Goal: Task Accomplishment & Management: Complete application form

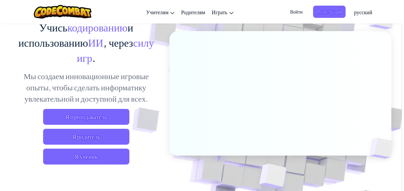
scroll to position [106, 0]
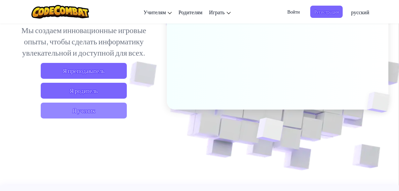
click at [105, 113] on span "Я ученик" at bounding box center [84, 111] width 86 height 16
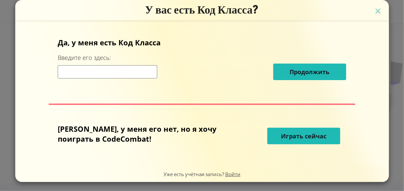
click at [154, 72] on input at bounding box center [107, 71] width 99 height 13
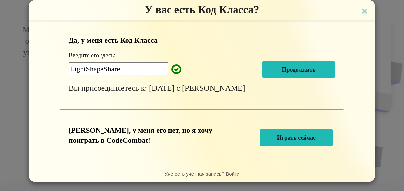
type input "LightShapeShare"
click at [282, 72] on span "Продолжить" at bounding box center [299, 69] width 34 height 7
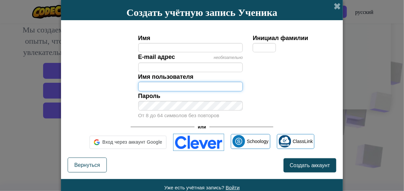
type input "Roma_FreemanT"
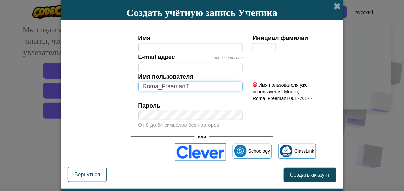
drag, startPoint x: 207, startPoint y: 87, endPoint x: 134, endPoint y: 87, distance: 73.2
click at [134, 87] on div "Имя пользователя Roma_FreemanT" at bounding box center [190, 81] width 115 height 19
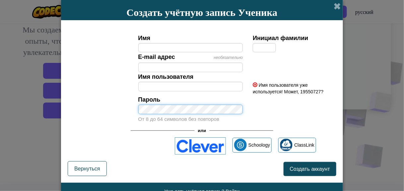
click at [133, 110] on div "Пароль От 8 до 64 символов без повторов" at bounding box center [190, 109] width 115 height 29
click at [135, 109] on div "Пароль От 8 до 64 символов без повторов" at bounding box center [190, 109] width 115 height 29
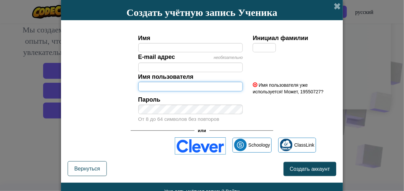
click at [156, 83] on input "Имя пользователя" at bounding box center [190, 87] width 105 height 10
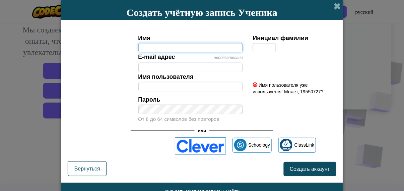
click at [147, 46] on input "Имя" at bounding box center [190, 48] width 105 height 10
type input "a"
type input "Alisa"
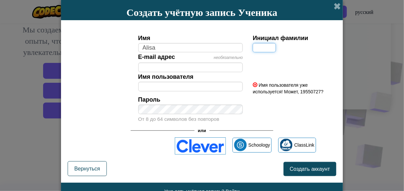
type input "Alisa"
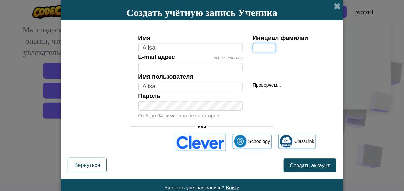
drag, startPoint x: 251, startPoint y: 46, endPoint x: 255, endPoint y: 47, distance: 3.9
click at [253, 46] on input "Инициал фамилии" at bounding box center [264, 48] width 23 height 10
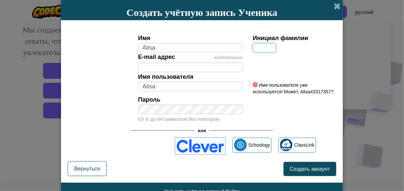
click at [255, 47] on input "Инициал фамилии" at bounding box center [264, 48] width 23 height 10
type input "S"
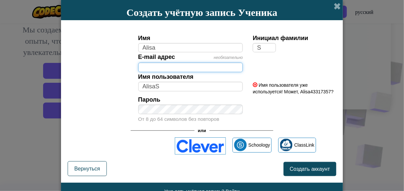
click at [201, 69] on input "E-mail адрес" at bounding box center [190, 68] width 105 height 10
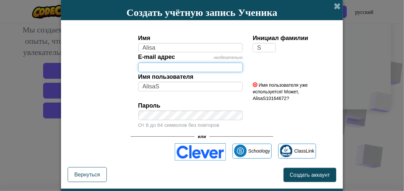
click at [184, 64] on input "E-mail адрес" at bounding box center [190, 68] width 105 height 10
click at [183, 65] on input "E-mail адрес" at bounding box center [190, 68] width 105 height 10
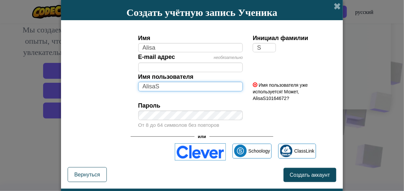
click at [153, 83] on input "AlisaS" at bounding box center [190, 87] width 105 height 10
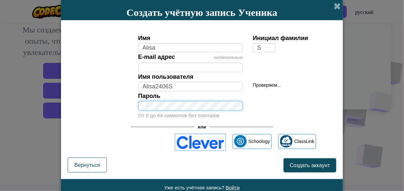
click at [183, 112] on div "Пароль От 8 до 64 символов без повторов" at bounding box center [190, 105] width 115 height 29
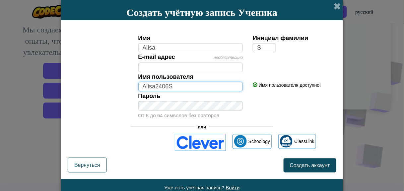
click at [165, 87] on input "Alisa2406S" at bounding box center [190, 87] width 105 height 10
type input "Alisa2407S"
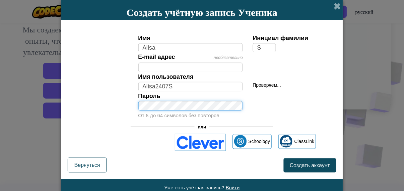
click at [126, 99] on div "Пароль От 8 до 64 символов без повторов" at bounding box center [201, 105] width 275 height 29
click at [126, 105] on div "Пароль От 8 до 64 символов без повторов" at bounding box center [201, 105] width 275 height 29
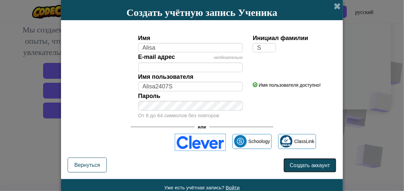
click at [294, 165] on span "Создать аккаунт" at bounding box center [310, 166] width 40 height 6
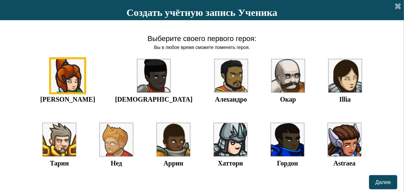
click at [328, 142] on img at bounding box center [344, 139] width 33 height 33
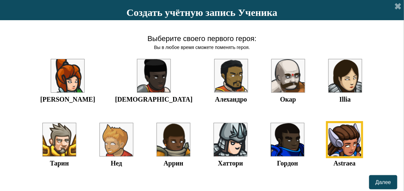
click at [328, 138] on img at bounding box center [344, 139] width 33 height 33
click at [68, 72] on img at bounding box center [67, 75] width 33 height 33
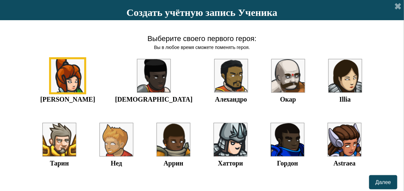
click at [328, 138] on img at bounding box center [344, 139] width 33 height 33
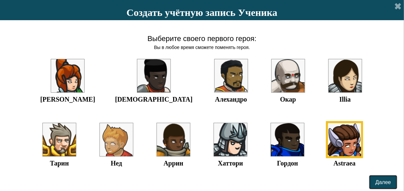
click at [375, 180] on span "Далее" at bounding box center [383, 183] width 16 height 6
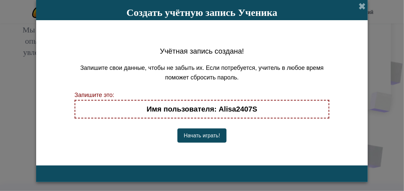
click at [211, 135] on button "Начать играть!" at bounding box center [201, 136] width 49 height 14
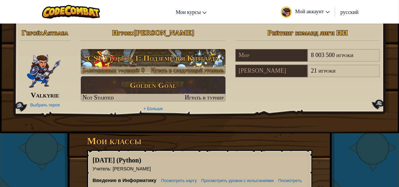
click at [165, 60] on h3 "CS1 Уровень 1: Подземелья Китгарда" at bounding box center [153, 58] width 145 height 15
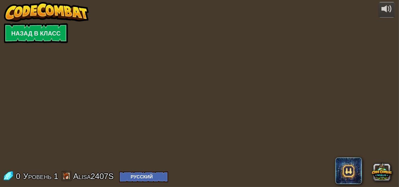
select select "ru"
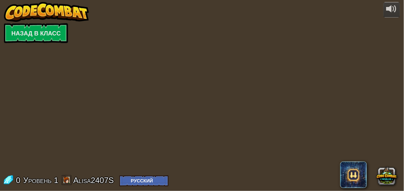
select select "ru"
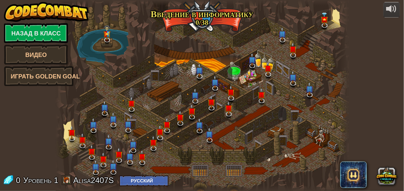
select select "ru"
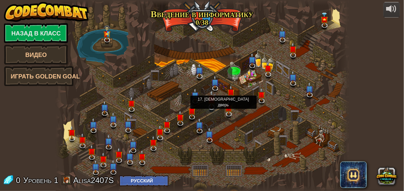
select select "ru"
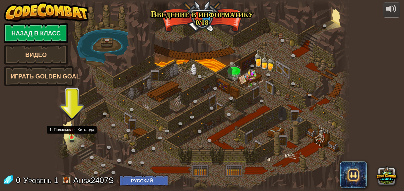
click at [72, 138] on img at bounding box center [72, 130] width 7 height 15
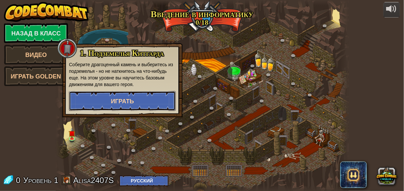
click at [128, 100] on span "Играть" at bounding box center [122, 101] width 23 height 7
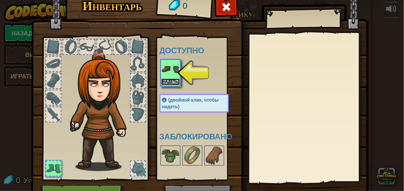
click at [171, 81] on button "Надеть" at bounding box center [170, 82] width 19 height 7
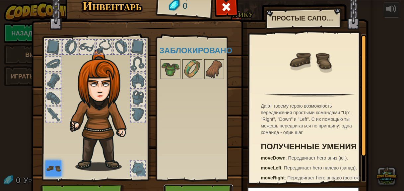
click at [196, 187] on button "Играть" at bounding box center [198, 194] width 69 height 18
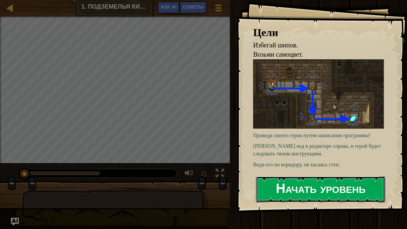
click at [274, 191] on button "Начать уровень" at bounding box center [320, 189] width 129 height 26
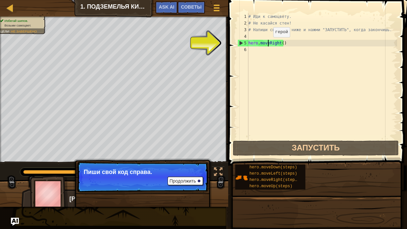
click at [267, 44] on div "# Иди к самоцвету. # Не касайся стен! # Напиши свой код ниже и нажми "ЗАПУСТИТЬ…" at bounding box center [322, 82] width 150 height 139
click at [283, 42] on div "# Иди к самоцвету. # Не касайся стен! # Напиши свой код ниже и нажми "ЗАПУСТИТЬ…" at bounding box center [322, 82] width 150 height 139
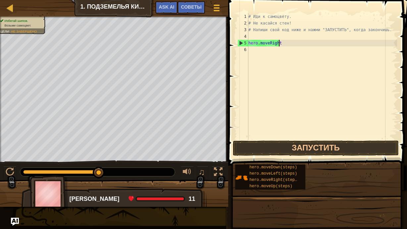
type textarea "hero.moveRigh"
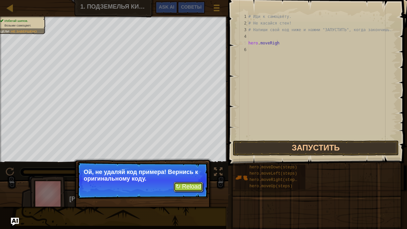
click at [184, 187] on button "↻ Reload" at bounding box center [188, 187] width 29 height 10
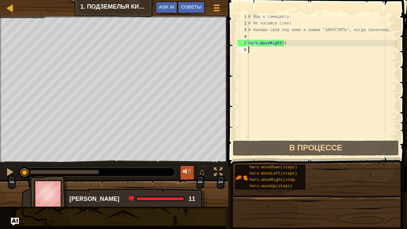
scroll to position [3, 0]
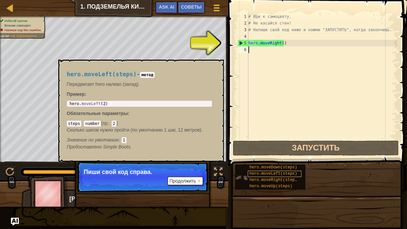
type textarea "h"
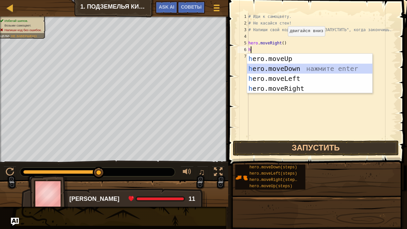
click at [299, 69] on div "h ero.moveUp нажмите enter h ero.moveDown нажмите enter h ero.moveLeft нажмите …" at bounding box center [310, 84] width 126 height 60
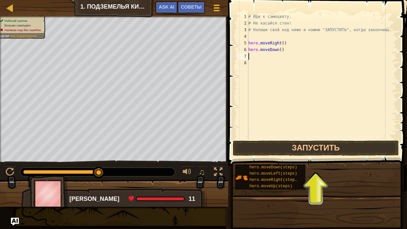
click at [258, 58] on div "# Иди к самоцвету. # Не касайся стен! # Напиши свой код ниже и нажми "ЗАПУСТИТЬ…" at bounding box center [322, 82] width 150 height 139
click at [261, 56] on div "# Иди к самоцвету. # Не касайся стен! # Напиши свой код ниже и нажми "ЗАПУСТИТЬ…" at bounding box center [322, 82] width 150 height 139
type textarea "h"
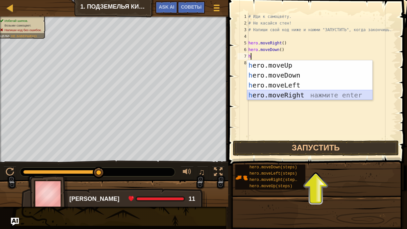
click at [282, 95] on div "h ero.moveUp нажмите enter h ero.moveDown нажмите enter h ero.moveLeft нажмите …" at bounding box center [310, 90] width 126 height 60
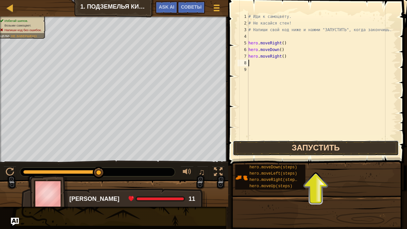
click at [281, 147] on button "Запустить" at bounding box center [316, 148] width 166 height 15
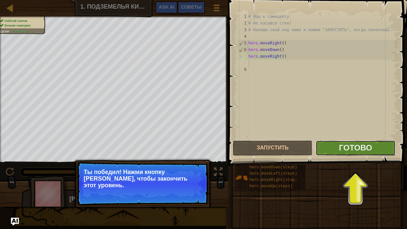
click at [324, 145] on button "Готово" at bounding box center [356, 148] width 80 height 15
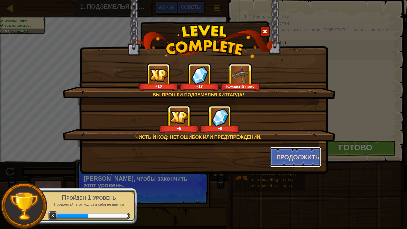
click at [288, 157] on button "Продолжить" at bounding box center [295, 157] width 51 height 20
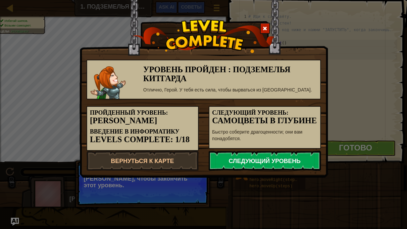
click at [259, 161] on link "Следующий уровень" at bounding box center [265, 161] width 112 height 20
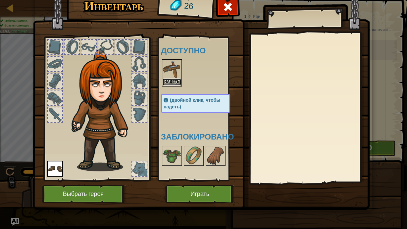
click at [174, 80] on button "Надеть" at bounding box center [172, 82] width 19 height 7
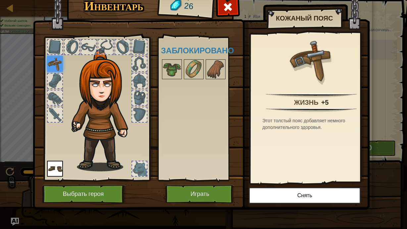
click at [53, 62] on img at bounding box center [55, 64] width 16 height 16
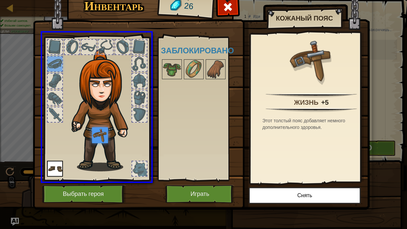
drag, startPoint x: 58, startPoint y: 68, endPoint x: 105, endPoint y: 137, distance: 83.6
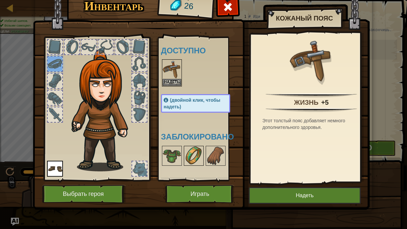
click at [187, 157] on img at bounding box center [194, 155] width 19 height 19
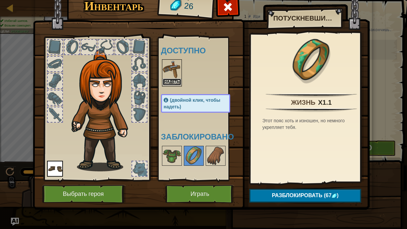
click at [171, 82] on button "Надеть" at bounding box center [172, 82] width 19 height 7
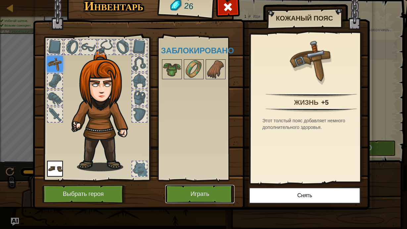
click at [189, 191] on button "Играть" at bounding box center [199, 194] width 69 height 18
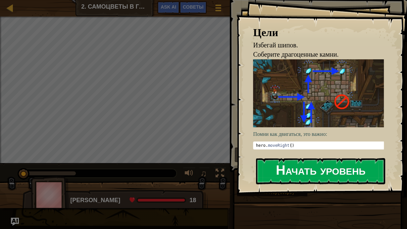
click at [291, 175] on button "Начать уровень" at bounding box center [320, 171] width 129 height 26
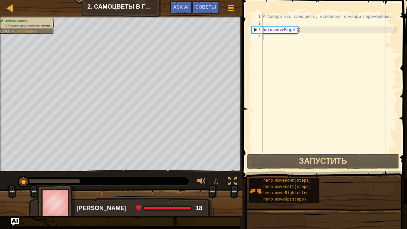
type textarea "h"
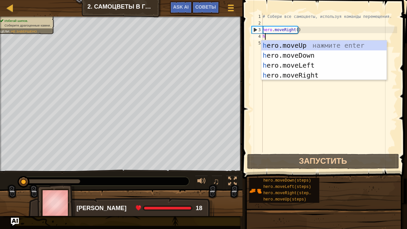
scroll to position [3, 0]
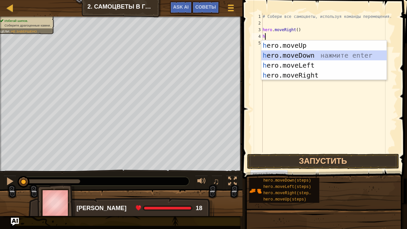
click at [288, 53] on div "h ero.moveUp нажмите enter h ero.moveDown нажмите enter h ero.moveLeft нажмите …" at bounding box center [324, 70] width 126 height 60
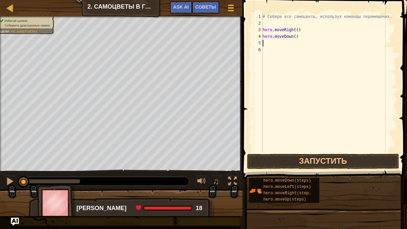
type textarea "h"
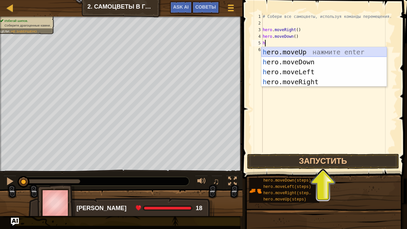
click at [299, 50] on div "h ero.moveUp нажмите enter h ero.moveDown нажмите enter h ero.moveLeft нажмите …" at bounding box center [324, 77] width 126 height 60
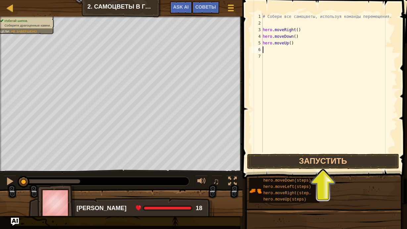
type textarea "h"
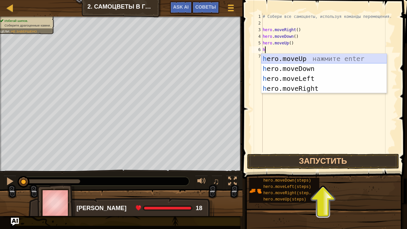
click at [289, 58] on div "h ero.moveUp нажмите enter h ero.moveDown нажмите enter h ero.moveLeft нажмите …" at bounding box center [324, 84] width 126 height 60
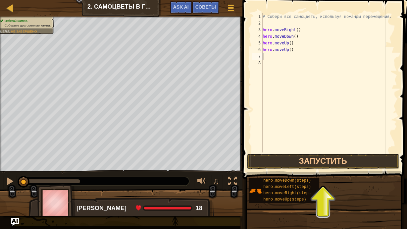
type textarea "h"
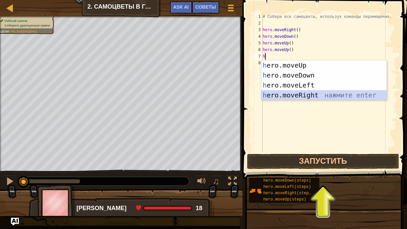
click at [295, 93] on div "h ero.moveUp нажмите enter h ero.moveDown нажмите enter h ero.moveLeft нажмите …" at bounding box center [324, 90] width 126 height 60
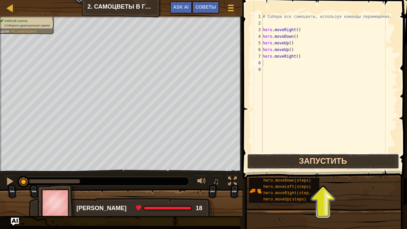
click at [297, 159] on button "Запустить" at bounding box center [323, 161] width 152 height 15
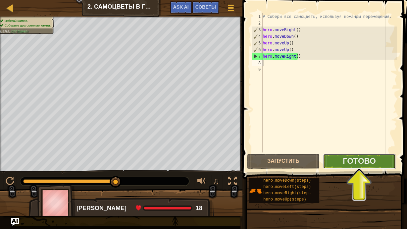
click at [335, 163] on button "Готово" at bounding box center [359, 161] width 73 height 15
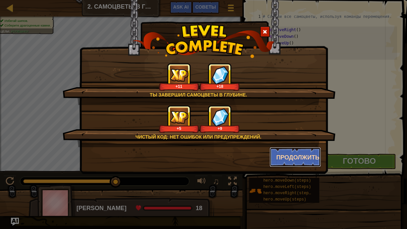
click at [288, 158] on button "Продолжить" at bounding box center [295, 157] width 51 height 20
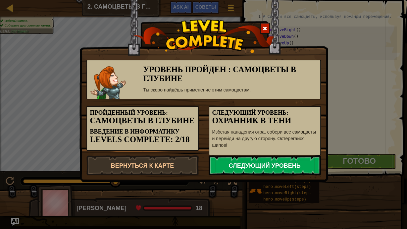
click at [268, 164] on link "Следующий уровень" at bounding box center [265, 165] width 112 height 20
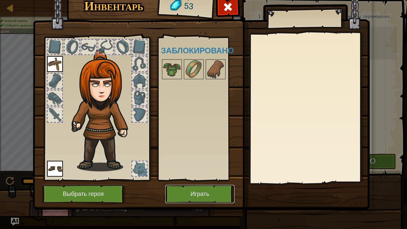
click at [198, 191] on button "Играть" at bounding box center [199, 194] width 69 height 18
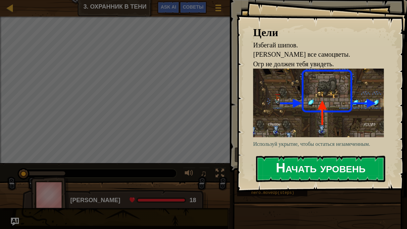
click at [294, 159] on button "Начать уровень" at bounding box center [320, 169] width 129 height 26
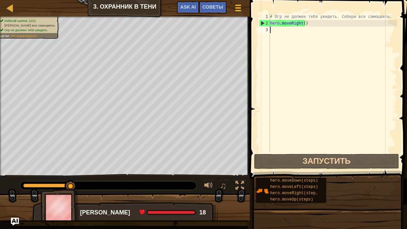
type textarea "h"
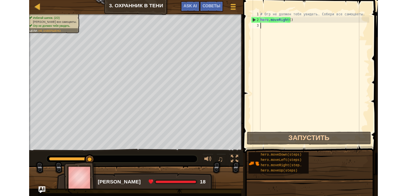
scroll to position [3, 0]
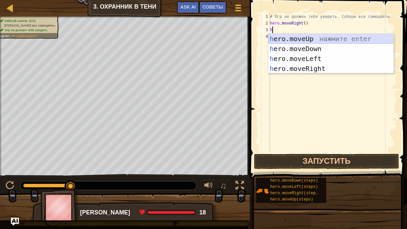
click at [291, 38] on div "h ero.moveUp нажмите enter h ero.moveDown нажмите enter h ero.moveLeft нажмите …" at bounding box center [331, 64] width 126 height 60
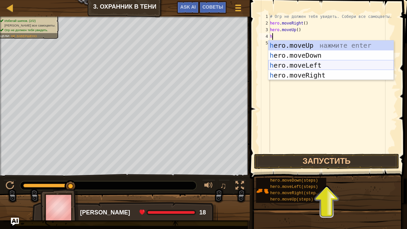
type textarea "h"
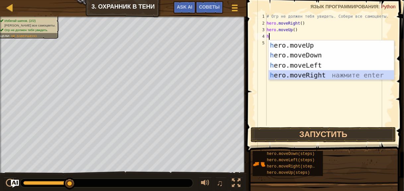
click at [286, 73] on div "h ero.moveUp нажмите enter h ero.moveDown нажмите enter h ero.moveLeft нажмите …" at bounding box center [331, 70] width 126 height 60
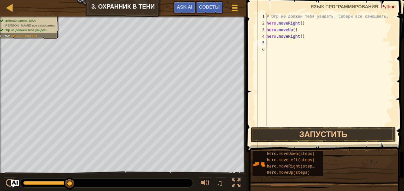
type textarea "h"
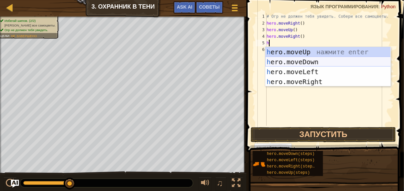
click at [296, 60] on div "h ero.moveUp нажмите enter h ero.moveDown нажмите enter h ero.moveLeft нажмите …" at bounding box center [328, 77] width 126 height 60
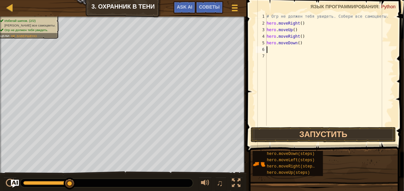
type textarea "h"
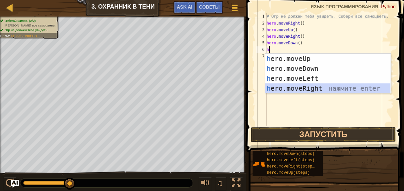
click at [296, 88] on div "h ero.moveUp нажмите enter h ero.moveDown нажмите enter h ero.moveLeft нажмите …" at bounding box center [328, 84] width 126 height 60
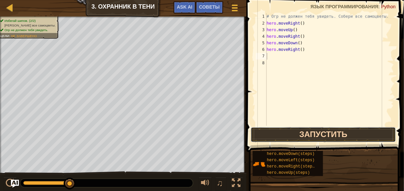
click at [294, 131] on button "Запустить" at bounding box center [323, 134] width 145 height 15
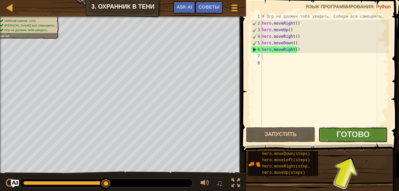
click at [336, 133] on button "Готово" at bounding box center [353, 134] width 69 height 15
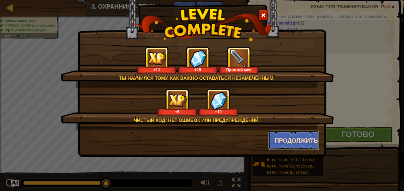
click at [286, 137] on button "Продолжить" at bounding box center [293, 141] width 51 height 20
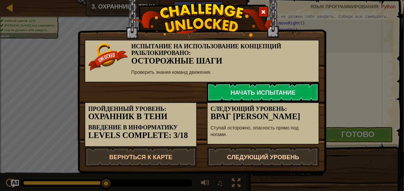
click at [232, 154] on link "Следующий уровень" at bounding box center [263, 157] width 112 height 20
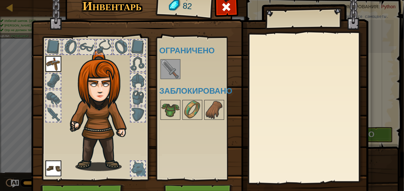
click at [170, 69] on img at bounding box center [170, 69] width 19 height 19
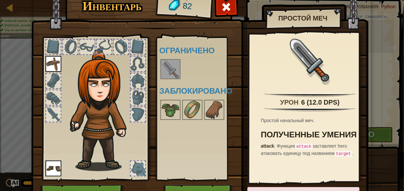
drag, startPoint x: 169, startPoint y: 69, endPoint x: 167, endPoint y: 73, distance: 4.8
click at [167, 73] on img at bounding box center [170, 69] width 19 height 19
drag, startPoint x: 168, startPoint y: 71, endPoint x: 67, endPoint y: 99, distance: 104.5
click at [74, 98] on div "Инвентарь 82 Доступно [PERSON_NAME] (двойной клик, чтобы надеть) Ограничено Заб…" at bounding box center [201, 101] width 337 height 219
click at [49, 116] on div at bounding box center [53, 114] width 15 height 15
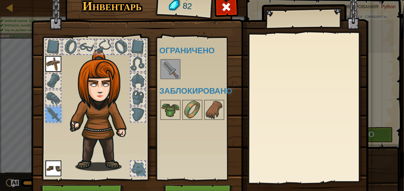
click at [170, 69] on img at bounding box center [170, 69] width 19 height 19
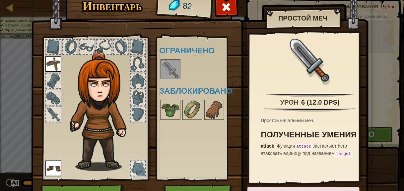
drag, startPoint x: 169, startPoint y: 69, endPoint x: 54, endPoint y: 119, distance: 125.1
click at [54, 119] on div "Инвентарь 82 Доступно [PERSON_NAME] (двойной клик, чтобы надеть) Ограничено Заб…" at bounding box center [201, 101] width 337 height 219
drag, startPoint x: 169, startPoint y: 69, endPoint x: 49, endPoint y: 113, distance: 127.4
click at [49, 113] on div "Инвентарь 82 Доступно [PERSON_NAME] (двойной клик, чтобы надеть) Ограничено Заб…" at bounding box center [201, 101] width 337 height 219
click at [170, 71] on img at bounding box center [170, 69] width 19 height 19
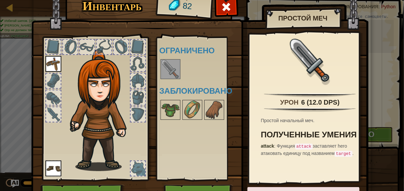
click at [185, 77] on div at bounding box center [200, 69] width 83 height 22
click at [133, 97] on div at bounding box center [138, 97] width 15 height 15
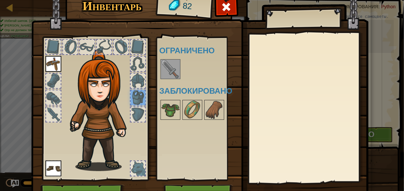
click at [48, 111] on div at bounding box center [53, 114] width 15 height 15
click at [51, 108] on div at bounding box center [53, 114] width 15 height 15
drag, startPoint x: 170, startPoint y: 70, endPoint x: 51, endPoint y: 115, distance: 126.8
click at [49, 115] on div "Инвентарь 82 Доступно [PERSON_NAME] (двойной клик, чтобы надеть) Ограничено Заб…" at bounding box center [201, 101] width 337 height 219
drag, startPoint x: 165, startPoint y: 68, endPoint x: 54, endPoint y: 105, distance: 116.8
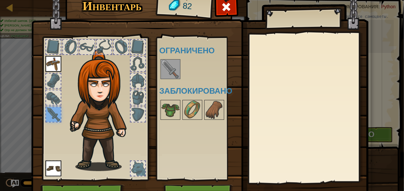
click at [54, 105] on div "Инвентарь 82 Доступно [PERSON_NAME] (двойной клик, чтобы надеть) Ограничено Заб…" at bounding box center [201, 101] width 337 height 219
drag, startPoint x: 167, startPoint y: 65, endPoint x: 51, endPoint y: 108, distance: 123.5
click at [51, 108] on div "Инвентарь 82 Доступно [PERSON_NAME] (двойной клик, чтобы надеть) Ограничено Заб…" at bounding box center [201, 101] width 337 height 219
click at [51, 65] on img at bounding box center [53, 64] width 16 height 16
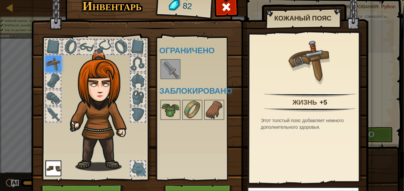
click at [164, 69] on img at bounding box center [170, 69] width 19 height 19
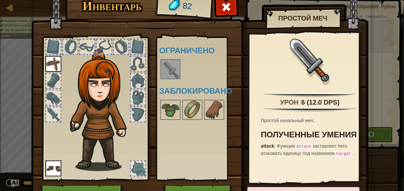
drag, startPoint x: 165, startPoint y: 68, endPoint x: 46, endPoint y: 123, distance: 131.2
click at [46, 123] on div "Инвентарь 82 Доступно [PERSON_NAME] (двойной клик, чтобы надеть) Ограничено Заб…" at bounding box center [201, 101] width 337 height 219
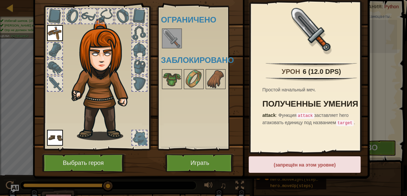
scroll to position [32, 0]
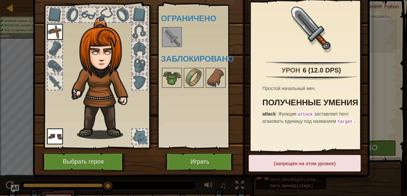
click at [239, 186] on div "Инвентарь 82 Доступно [PERSON_NAME] (двойной клик, чтобы надеть) Ограничено Заб…" at bounding box center [203, 87] width 337 height 219
click at [210, 160] on button "Играть" at bounding box center [199, 162] width 69 height 18
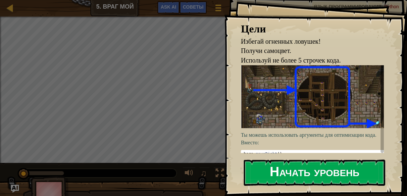
click at [290, 170] on button "Начать уровень" at bounding box center [315, 173] width 142 height 26
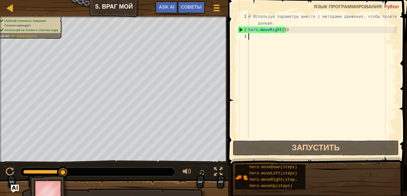
type textarea "h"
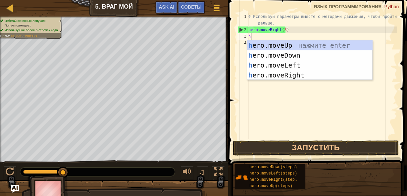
scroll to position [3, 0]
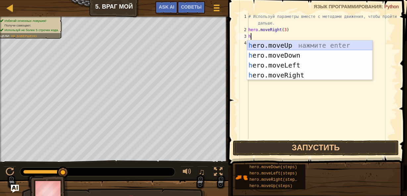
click at [256, 44] on div "h ero.moveUp нажмите enter h ero.moveDown нажмите enter h ero.moveLeft нажмите …" at bounding box center [310, 70] width 126 height 60
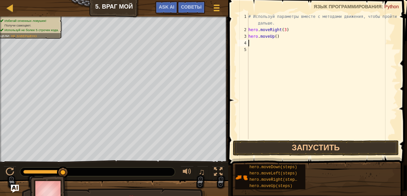
type textarea "h"
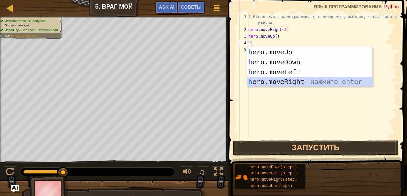
click at [262, 81] on div "h ero.moveUp нажмите enter h ero.moveDown нажмите enter h ero.moveLeft нажмите …" at bounding box center [310, 77] width 126 height 60
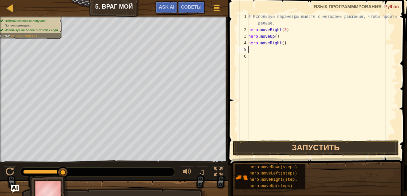
type textarea "h"
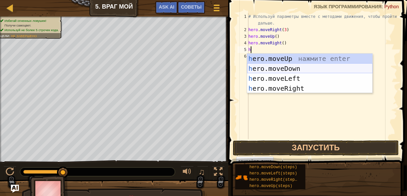
click at [264, 68] on div "h ero.moveUp нажмите enter h ero.moveDown нажмите enter h ero.moveLeft нажмите …" at bounding box center [310, 84] width 126 height 60
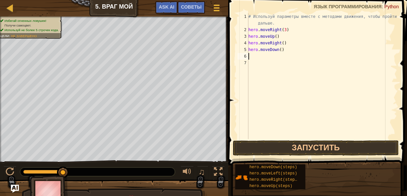
type textarea "h"
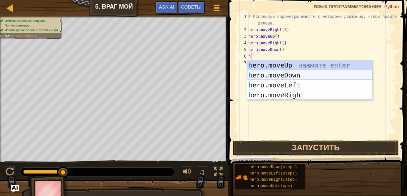
click at [258, 72] on div "h ero.moveUp нажмите enter h ero.moveDown нажмите enter h ero.moveLeft нажмите …" at bounding box center [310, 90] width 126 height 60
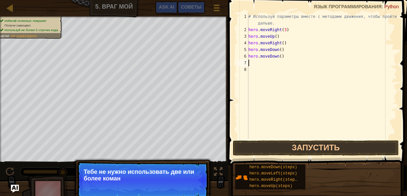
type textarea "h"
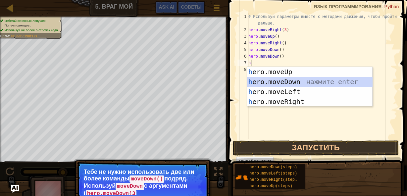
click at [270, 82] on div "h ero.moveUp нажмите enter h ero.moveDown нажмите enter h ero.moveLeft нажмите …" at bounding box center [310, 97] width 126 height 60
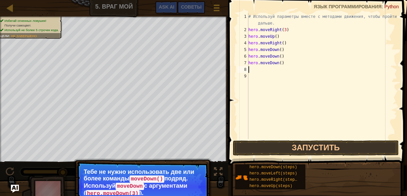
type textarea "h"
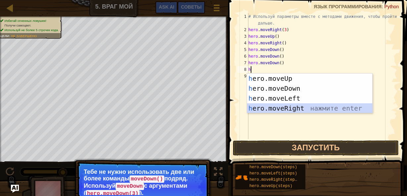
click at [294, 108] on div "h ero.moveUp нажмите enter h ero.moveDown нажмите enter h ero.moveLeft нажмите …" at bounding box center [310, 104] width 126 height 60
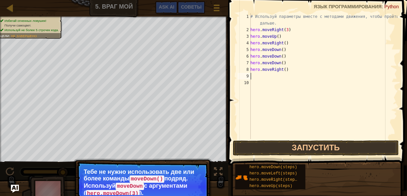
type textarea "h"
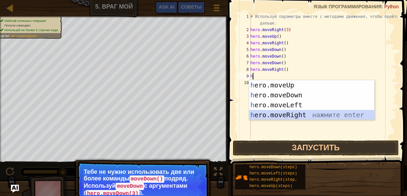
click at [272, 114] on div "h ero.moveUp нажмите enter h ero.moveDown нажмите enter h ero.moveLeft нажмите …" at bounding box center [312, 110] width 126 height 60
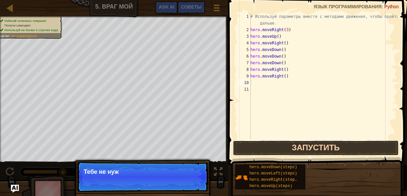
click at [272, 144] on button "Запустить" at bounding box center [316, 148] width 166 height 15
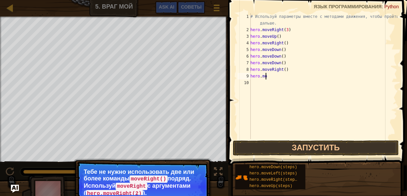
type textarea "h"
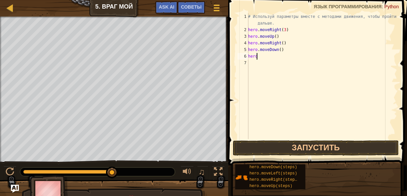
type textarea "h"
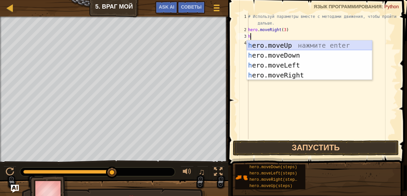
click at [257, 44] on div "h ero.moveUp нажмите enter h ero.moveDown нажмите enter h ero.moveLeft нажмите …" at bounding box center [310, 70] width 126 height 60
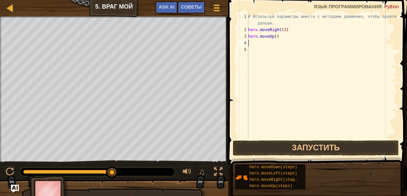
type textarea "h"
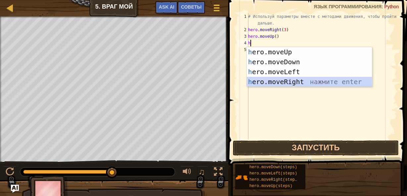
click at [271, 80] on div "h ero.moveUp нажмите enter h ero.moveDown нажмите enter h ero.moveLeft нажмите …" at bounding box center [310, 77] width 126 height 60
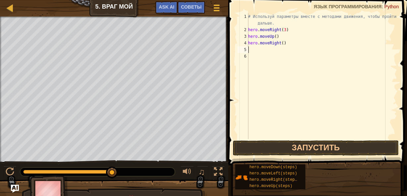
type textarea "h"
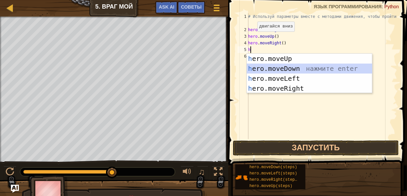
click at [288, 66] on div "h ero.moveUp нажмите enter h ero.moveDown нажмите enter h ero.moveLeft нажмите …" at bounding box center [310, 84] width 126 height 60
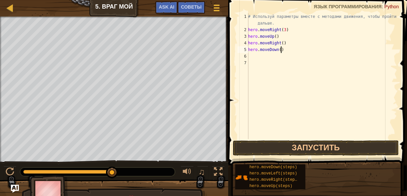
click at [283, 49] on div "# Используй параметры вместе с методами движения, чтобы пройти дальше. hero . m…" at bounding box center [322, 86] width 150 height 146
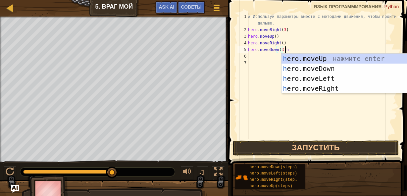
scroll to position [3, 3]
type textarea "hero.moveDown(3)"
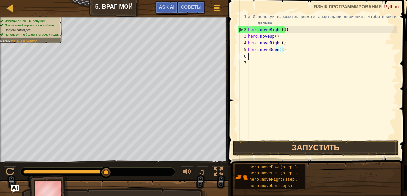
click at [250, 57] on div "# Используй параметры вместе с методами движения, чтобы пройти дальше. hero . m…" at bounding box center [322, 86] width 150 height 146
type textarea "h"
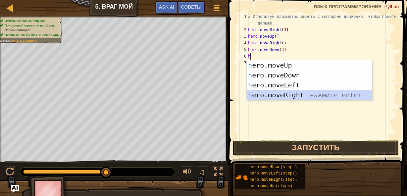
click at [276, 96] on div "h ero.moveUp нажмите enter h ero.moveDown нажмите enter h ero.moveLeft нажмите …" at bounding box center [310, 90] width 126 height 60
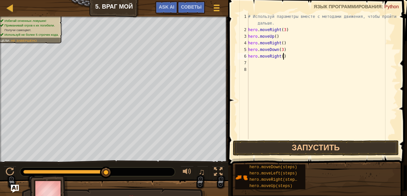
click at [283, 56] on div "# Используй параметры вместе с методами движения, чтобы пройти дальше. hero . m…" at bounding box center [322, 86] width 150 height 146
type textarea "hero.moveRight(2)"
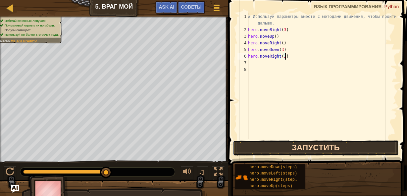
click at [268, 150] on button "Запустить" at bounding box center [316, 148] width 166 height 15
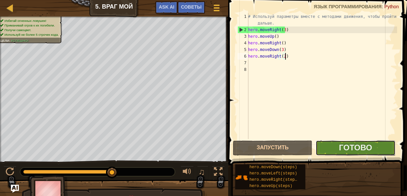
click at [333, 153] on button "Готово" at bounding box center [356, 148] width 80 height 15
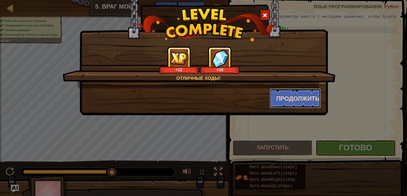
click at [290, 97] on button "Продолжить" at bounding box center [295, 98] width 51 height 20
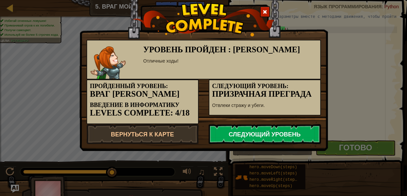
click at [236, 128] on link "Следующий уровень" at bounding box center [265, 134] width 112 height 20
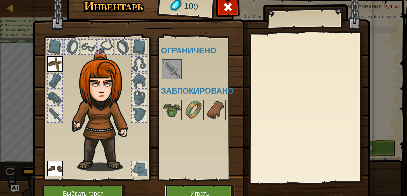
click at [195, 190] on button "Играть" at bounding box center [199, 194] width 69 height 18
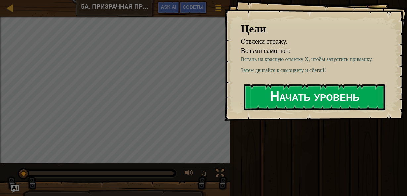
click at [286, 92] on button "Начать уровень" at bounding box center [315, 97] width 142 height 26
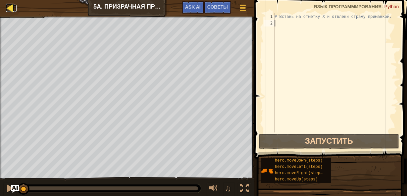
click at [10, 8] on div at bounding box center [10, 8] width 8 height 8
select select "ru"
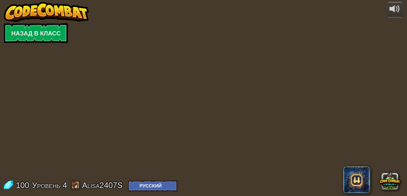
select select "ru"
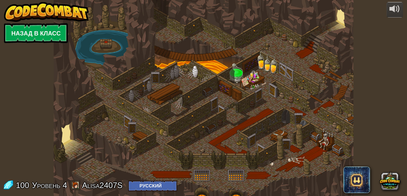
select select "ru"
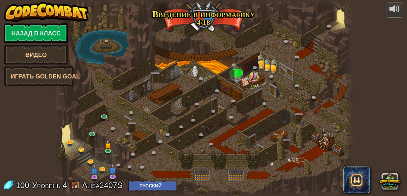
select select "ru"
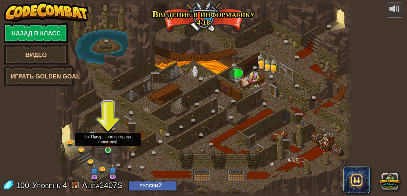
click at [107, 148] on img at bounding box center [107, 143] width 7 height 16
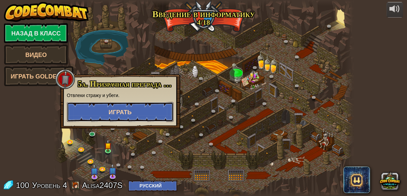
click at [126, 117] on button "Играть" at bounding box center [120, 112] width 107 height 20
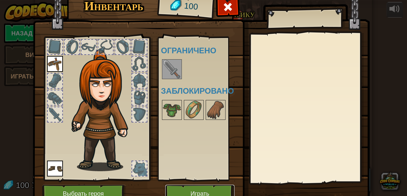
click at [177, 191] on button "Играть" at bounding box center [199, 194] width 69 height 18
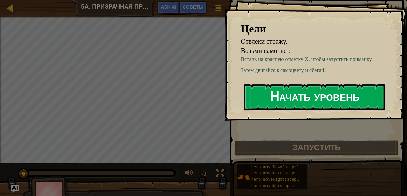
drag, startPoint x: 278, startPoint y: 89, endPoint x: 271, endPoint y: 90, distance: 7.4
click at [275, 90] on button "Начать уровень" at bounding box center [315, 97] width 142 height 26
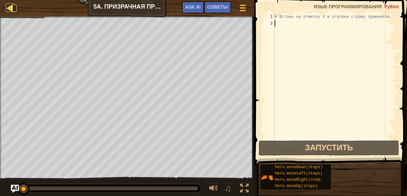
click at [11, 7] on div at bounding box center [10, 8] width 8 height 8
select select "ru"
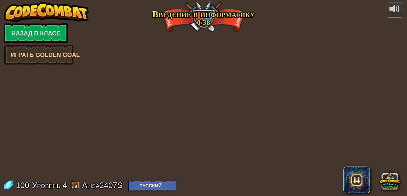
select select "ru"
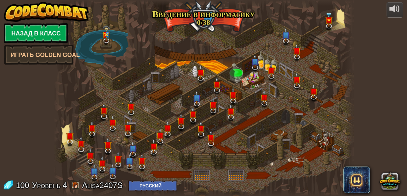
select select "ru"
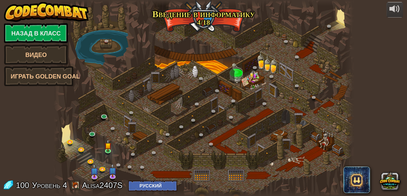
select select "ru"
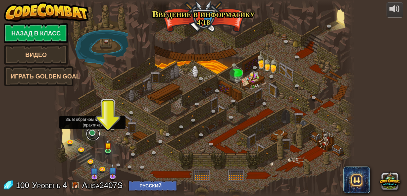
click at [92, 132] on link at bounding box center [93, 133] width 13 height 13
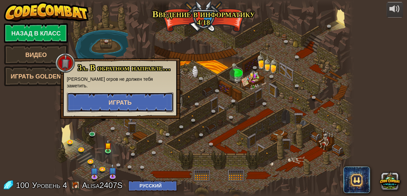
click at [119, 99] on span "Играть" at bounding box center [120, 102] width 23 height 7
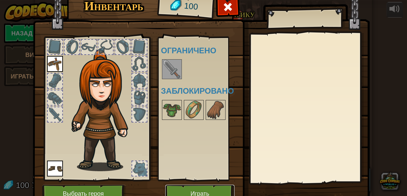
click at [169, 191] on button "Играть" at bounding box center [199, 194] width 69 height 18
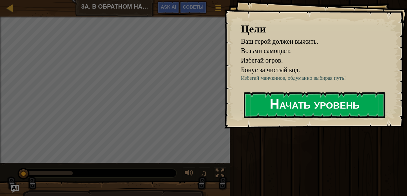
click at [261, 105] on button "Начать уровень" at bounding box center [315, 105] width 142 height 26
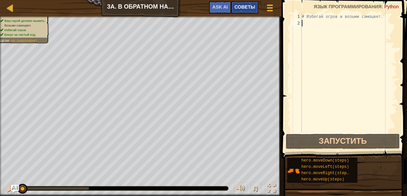
click at [241, 5] on span "Советы" at bounding box center [245, 6] width 21 height 5
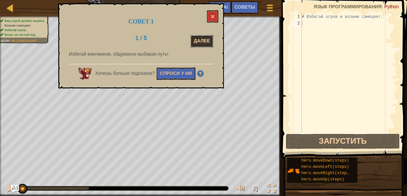
click at [199, 39] on button "Далее" at bounding box center [202, 41] width 23 height 12
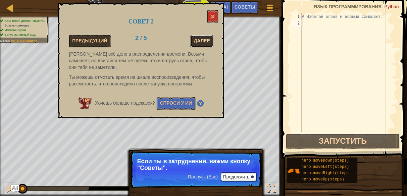
click at [206, 38] on button "Далее" at bounding box center [202, 41] width 23 height 12
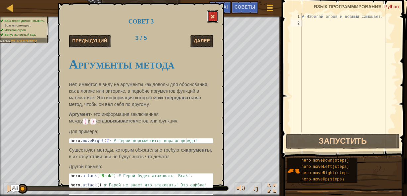
click at [214, 18] on span at bounding box center [212, 16] width 5 height 5
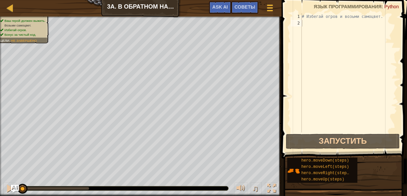
click at [308, 23] on div "# Избегай огров и возьми самоцвет." at bounding box center [349, 79] width 97 height 133
type textarea "h"
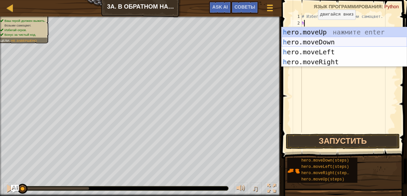
click at [326, 41] on div "h ero.moveUp нажмите enter h ero.moveDown нажмите enter h ero.moveLeft нажмите …" at bounding box center [345, 57] width 126 height 60
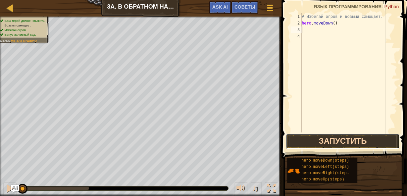
click at [339, 144] on button "Запустить" at bounding box center [343, 141] width 114 height 15
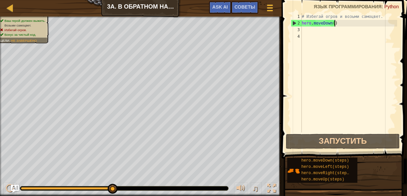
click at [335, 23] on div "# Избегай огров и возьми самоцвет. hero . moveDown ( )" at bounding box center [349, 79] width 97 height 133
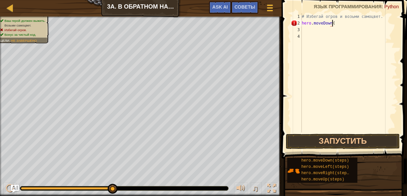
scroll to position [3, 2]
type textarea "hero.moveDown(2)"
click at [306, 30] on div "# Избегай огров и возьми самоцвет. hero . moveDown ( 2 )" at bounding box center [349, 79] width 97 height 133
type textarea "h"
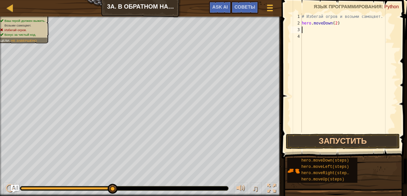
scroll to position [3, 0]
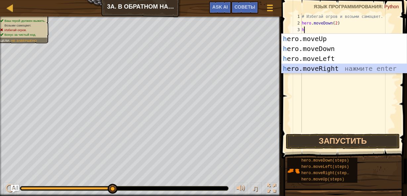
click at [301, 67] on div "h ero.moveUp нажмите enter h ero.moveDown нажмите enter h ero.moveLeft нажмите …" at bounding box center [345, 64] width 126 height 60
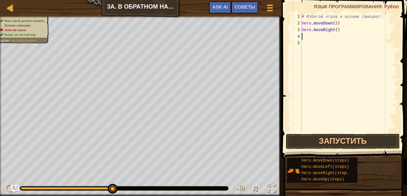
type textarea "h"
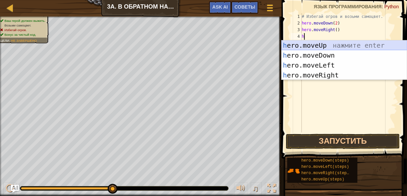
click at [314, 44] on div "h ero.moveUp нажмите enter h ero.moveDown нажмите enter h ero.moveLeft нажмите …" at bounding box center [345, 70] width 126 height 60
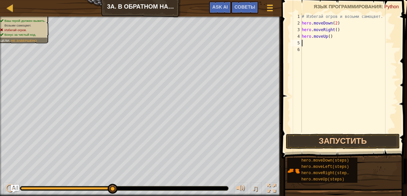
type textarea "h"
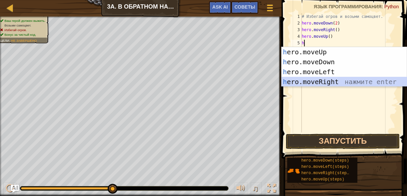
click at [325, 80] on div "h ero.moveUp нажмите enter h ero.moveDown нажмите enter h ero.moveLeft нажмите …" at bounding box center [345, 77] width 126 height 60
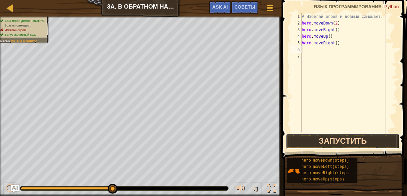
click at [330, 145] on button "Запустить" at bounding box center [343, 141] width 114 height 15
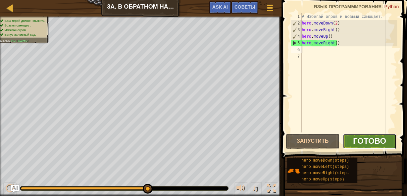
click at [360, 142] on span "Готово" at bounding box center [369, 141] width 33 height 9
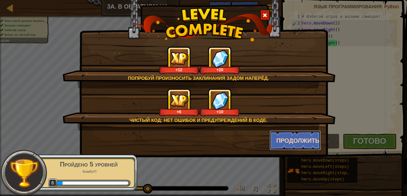
click at [292, 140] on button "Продолжить" at bounding box center [295, 141] width 51 height 20
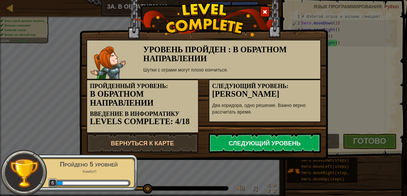
click at [278, 143] on link "Следующий уровень" at bounding box center [265, 143] width 112 height 20
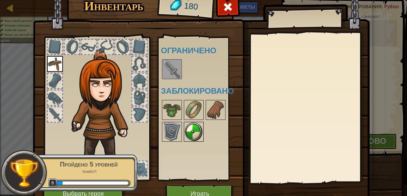
click at [192, 127] on img at bounding box center [194, 132] width 19 height 19
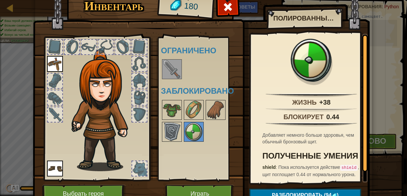
click at [174, 70] on img at bounding box center [172, 69] width 19 height 19
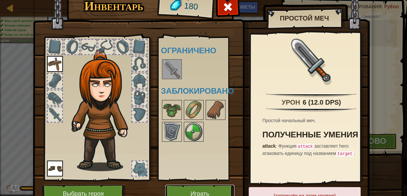
click at [169, 189] on button "Играть" at bounding box center [199, 194] width 69 height 18
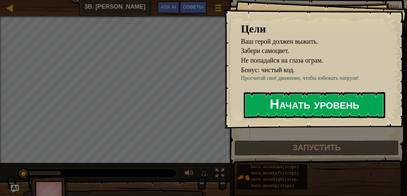
click at [263, 106] on button "Начать уровень" at bounding box center [315, 105] width 142 height 26
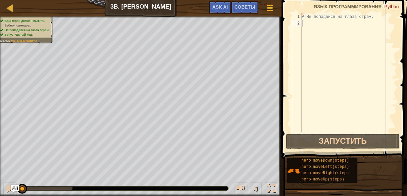
type textarea "h"
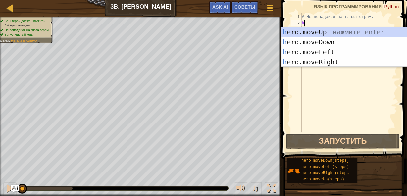
scroll to position [3, 0]
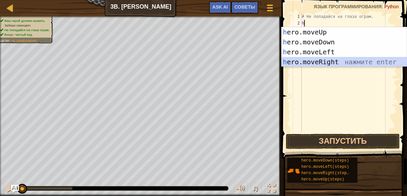
click at [314, 61] on div "h ero.moveUp нажмите enter h ero.moveDown нажмите enter h ero.moveLeft нажмите …" at bounding box center [345, 57] width 126 height 60
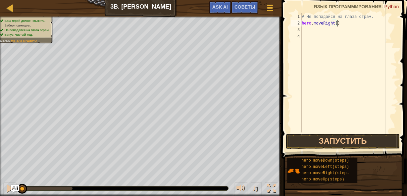
click at [339, 23] on div "# Не попадайся на глаза ограм. hero . moveRight ( )" at bounding box center [349, 79] width 97 height 133
click at [308, 140] on button "Запустить" at bounding box center [343, 141] width 114 height 15
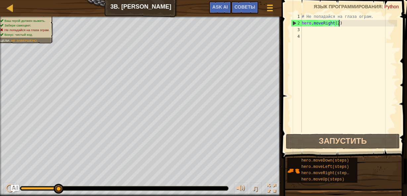
drag, startPoint x: 59, startPoint y: 188, endPoint x: 71, endPoint y: 190, distance: 12.8
click at [71, 190] on div at bounding box center [124, 189] width 208 height 4
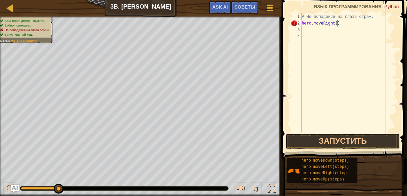
scroll to position [3, 2]
type textarea "hero.moveRight()"
click at [299, 139] on button "Запустить" at bounding box center [343, 141] width 114 height 15
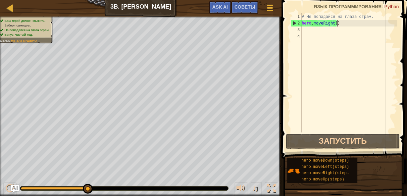
scroll to position [3, 0]
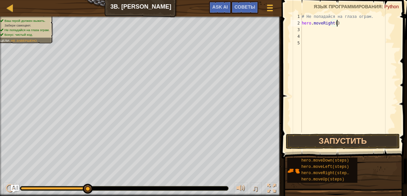
click at [339, 22] on div "# Не попадайся на глаза ограм. hero . moveRight ( )" at bounding box center [349, 79] width 97 height 133
type textarea "hero.moveRight(2)"
click at [322, 31] on div "# Не попадайся на глаза ограм. hero . moveRight ( 2 )" at bounding box center [349, 79] width 97 height 133
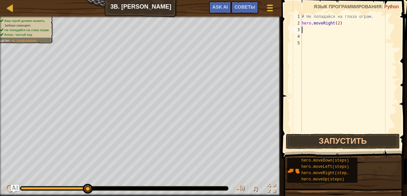
scroll to position [3, 0]
type textarea "h"
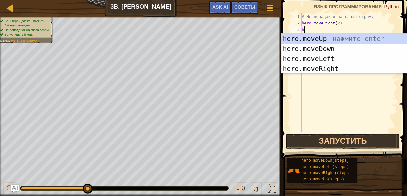
scroll to position [3, 0]
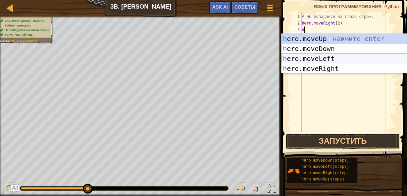
click at [315, 56] on div "h ero.moveUp нажмите enter h ero.moveDown нажмите enter h ero.moveLeft нажмите …" at bounding box center [345, 64] width 126 height 60
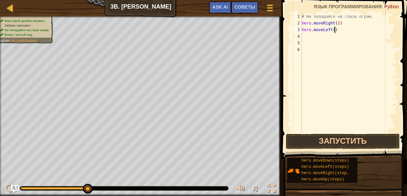
click at [337, 28] on div "# Не попадайся на глаза ограм. hero . moveRight ( 2 ) hero . moveLeft ( )" at bounding box center [349, 79] width 97 height 133
click at [312, 144] on button "Запустить" at bounding box center [343, 141] width 114 height 15
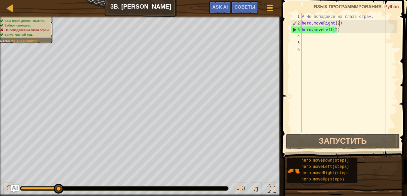
click at [339, 23] on div "# Не попадайся на глаза ограм. hero . moveRight ( 2 ) hero . moveLeft ( 2 )" at bounding box center [349, 79] width 97 height 133
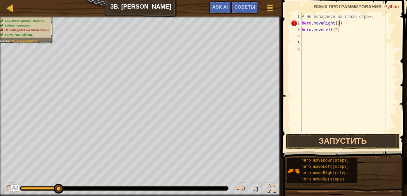
scroll to position [3, 3]
click at [326, 144] on button "Запустить" at bounding box center [343, 141] width 114 height 15
click at [341, 30] on div "# Не попадайся на глаза ограм. hero . moveRight ( ) hero . moveLeft ( 2 )" at bounding box center [349, 79] width 97 height 133
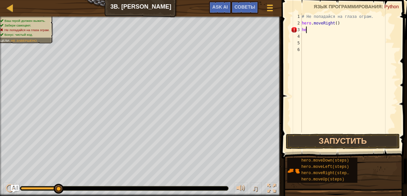
type textarea "h"
click at [299, 143] on button "Запустить" at bounding box center [343, 141] width 114 height 15
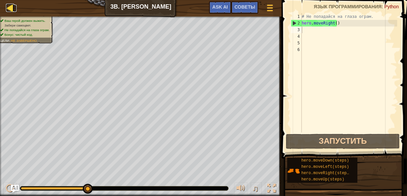
click at [9, 4] on div at bounding box center [10, 8] width 8 height 8
select select "ru"
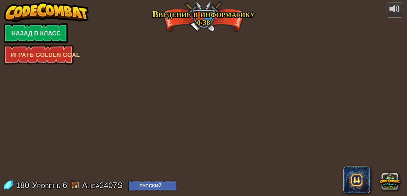
select select "ru"
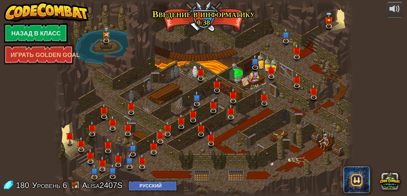
select select "ru"
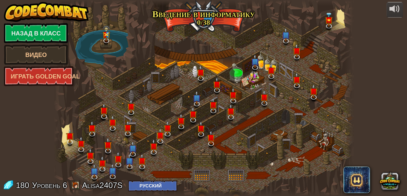
select select "ru"
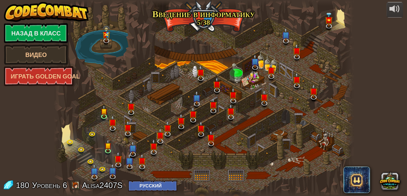
select select "ru"
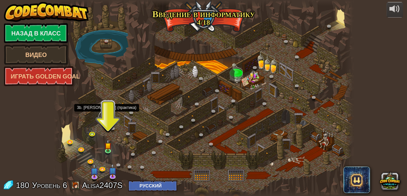
click at [105, 115] on link at bounding box center [105, 116] width 13 height 13
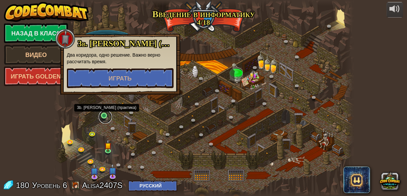
click at [103, 116] on link at bounding box center [105, 116] width 13 height 13
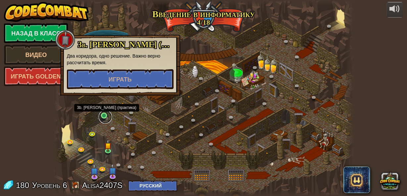
click at [103, 116] on link at bounding box center [105, 116] width 13 height 13
click at [103, 114] on link at bounding box center [105, 116] width 13 height 13
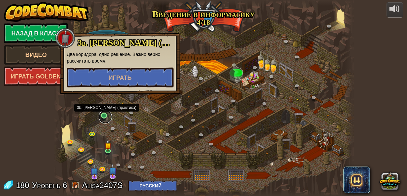
click at [104, 115] on link at bounding box center [105, 116] width 13 height 13
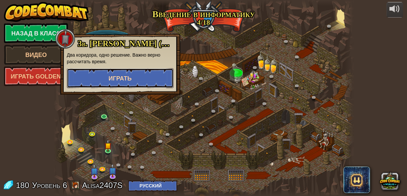
click at [123, 81] on span "Играть" at bounding box center [120, 78] width 23 height 7
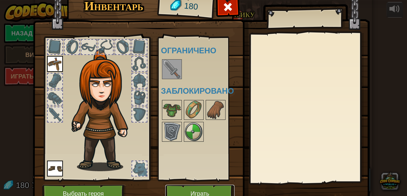
click at [177, 188] on button "Играть" at bounding box center [199, 194] width 69 height 18
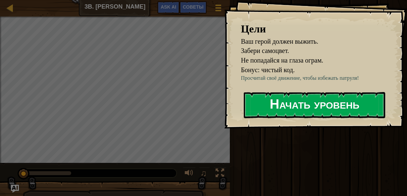
click at [252, 106] on button "Начать уровень" at bounding box center [315, 105] width 142 height 26
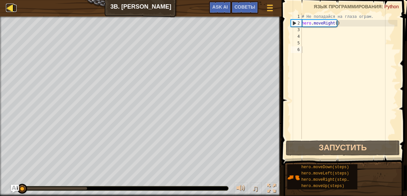
click at [13, 8] on div at bounding box center [10, 8] width 8 height 8
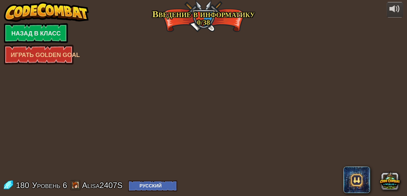
select select "ru"
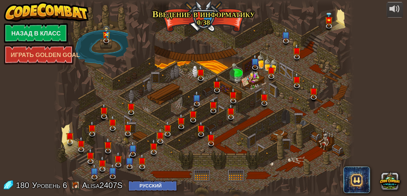
select select "ru"
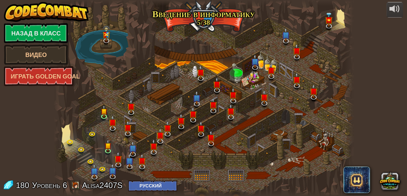
select select "ru"
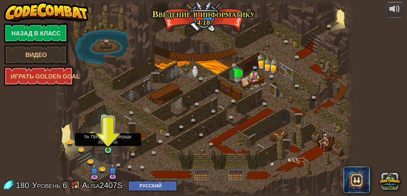
click at [108, 149] on img at bounding box center [107, 143] width 7 height 16
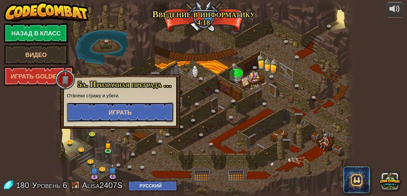
click at [122, 116] on button "Играть" at bounding box center [120, 112] width 107 height 20
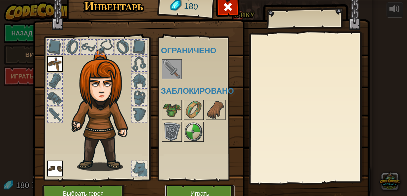
click at [181, 188] on button "Играть" at bounding box center [199, 194] width 69 height 18
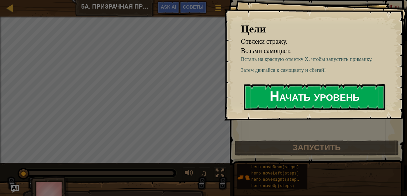
click at [281, 97] on button "Начать уровень" at bounding box center [315, 97] width 142 height 26
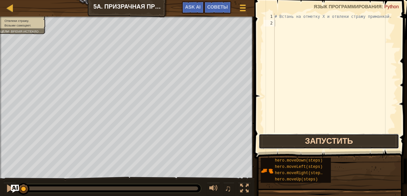
click at [277, 140] on button "Запустить" at bounding box center [329, 141] width 141 height 15
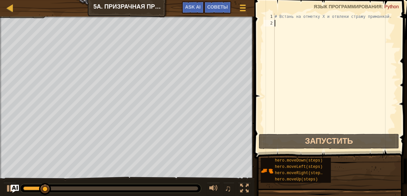
type textarea "h"
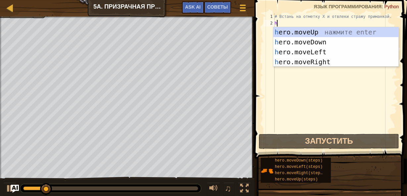
scroll to position [3, 0]
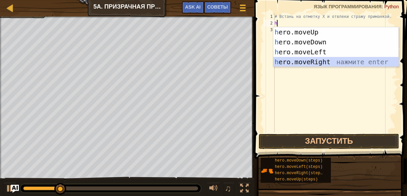
click at [318, 62] on div "h ero.moveUp нажмите enter h ero.moveDown нажмите enter h ero.moveLeft нажмите …" at bounding box center [336, 57] width 126 height 60
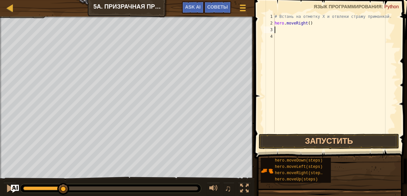
click at [313, 23] on div "# Встань на отметку X и отвлеки стражу приманкой. hero . moveRight ( )" at bounding box center [335, 79] width 124 height 133
type textarea "hero.moveRight(2)"
click at [276, 30] on div "# Встань на отметку X и отвлеки стражу приманкой. hero . moveRight ( 2 )" at bounding box center [335, 79] width 124 height 133
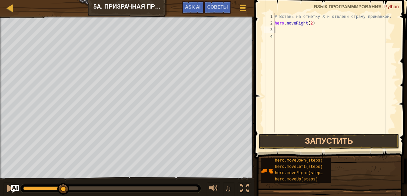
scroll to position [3, 0]
click at [284, 143] on button "Запустить" at bounding box center [329, 141] width 141 height 15
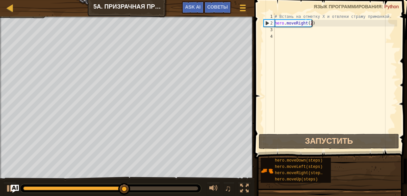
click at [326, 22] on div "# Встань на отметку X и отвлеки стражу приманкой. hero . moveRight ( 2 )" at bounding box center [335, 79] width 124 height 133
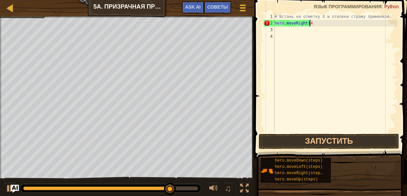
scroll to position [3, 3]
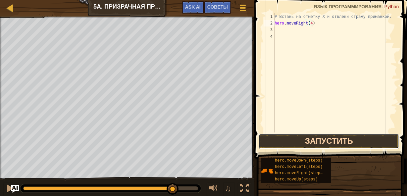
click at [320, 137] on button "Запустить" at bounding box center [329, 141] width 141 height 15
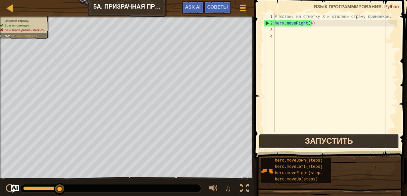
click at [272, 138] on button "Запустить" at bounding box center [329, 141] width 141 height 15
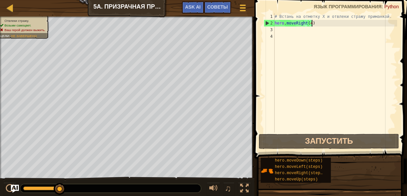
click at [323, 26] on div "# Встань на отметку X и отвлеки стражу приманкой. hero . moveRight ( 4 )" at bounding box center [335, 79] width 124 height 133
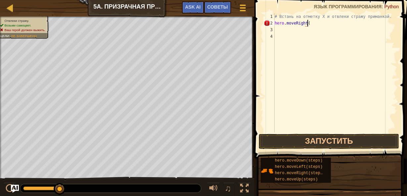
scroll to position [3, 2]
type textarea "hero.moveRight(2)"
click at [289, 29] on div "# Встань на отметку X и отвлеки стражу приманкой. hero . moveRight ( 2 )" at bounding box center [335, 79] width 124 height 133
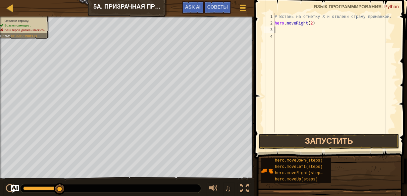
type textarea "h"
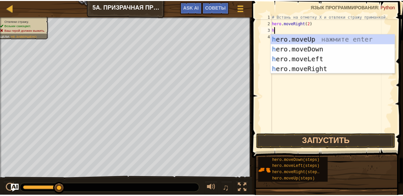
scroll to position [3, 0]
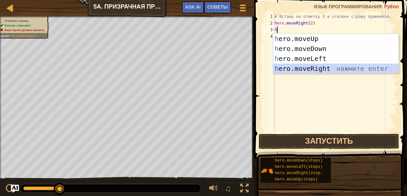
click at [314, 69] on div "h ero.moveUp нажмите enter h ero.moveDown нажмите enter h ero.moveLeft нажмите …" at bounding box center [336, 64] width 126 height 60
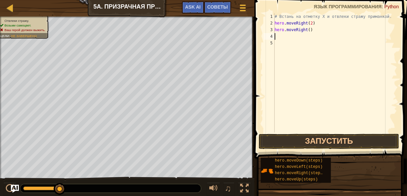
click at [311, 29] on div "# Встань на отметку X и отвлеки стражу приманкой. hero . moveRight ( 2 ) hero .…" at bounding box center [335, 79] width 124 height 133
click at [311, 30] on div "# Встань на отметку X и отвлеки стражу приманкой. hero . moveRight ( 2 ) hero .…" at bounding box center [335, 79] width 124 height 133
type textarea "h"
click at [313, 23] on div "# Встань на отметку X и отвлеки стражу приманкой. hero . moveRight ( 2 )" at bounding box center [335, 79] width 124 height 133
type textarea "h"
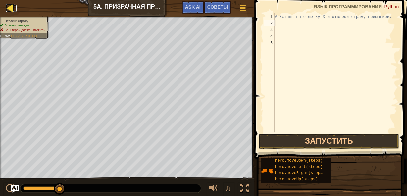
click at [9, 6] on div at bounding box center [10, 8] width 8 height 8
select select "ru"
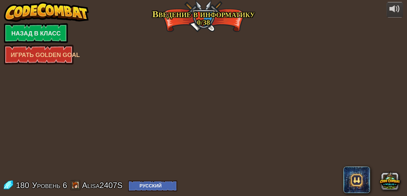
select select "ru"
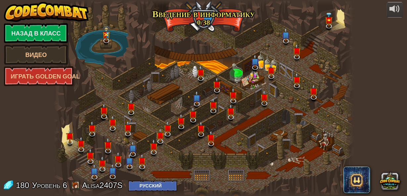
select select "ru"
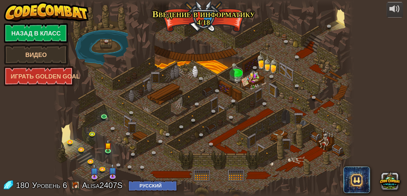
select select "ru"
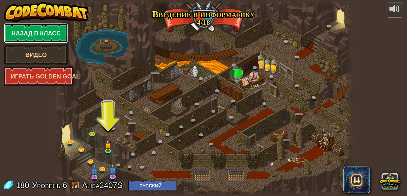
click at [22, 39] on link "Назад в класс" at bounding box center [36, 33] width 64 height 20
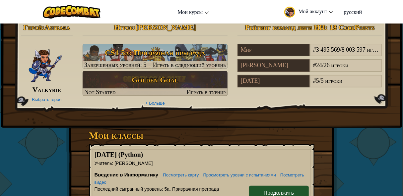
scroll to position [80, 0]
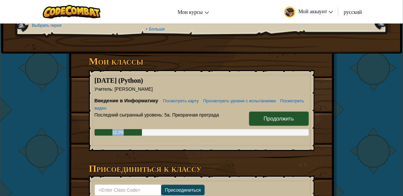
drag, startPoint x: 110, startPoint y: 140, endPoint x: 127, endPoint y: 143, distance: 17.7
click at [127, 136] on div "22.2%" at bounding box center [117, 132] width 47 height 7
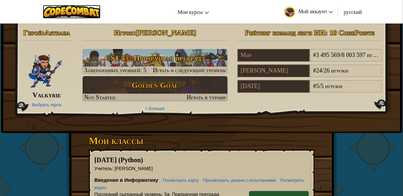
click at [57, 11] on img at bounding box center [72, 12] width 58 height 14
